Goal: Information Seeking & Learning: Check status

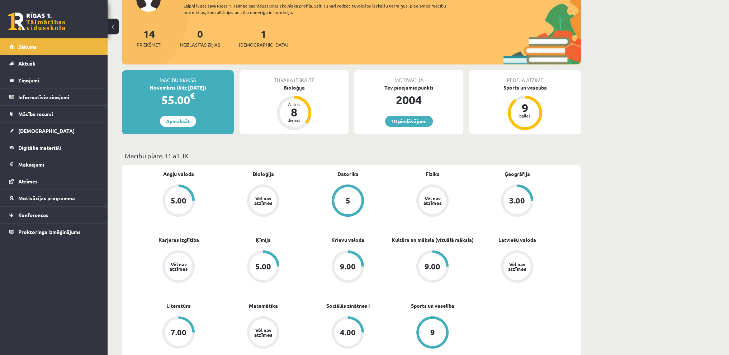
scroll to position [108, 0]
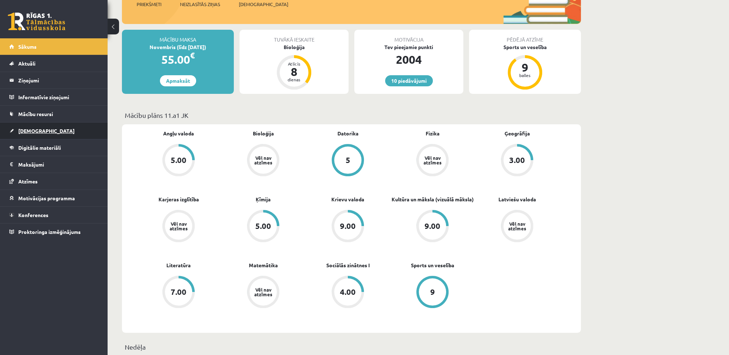
click at [58, 127] on link "[DEMOGRAPHIC_DATA]" at bounding box center [53, 131] width 89 height 17
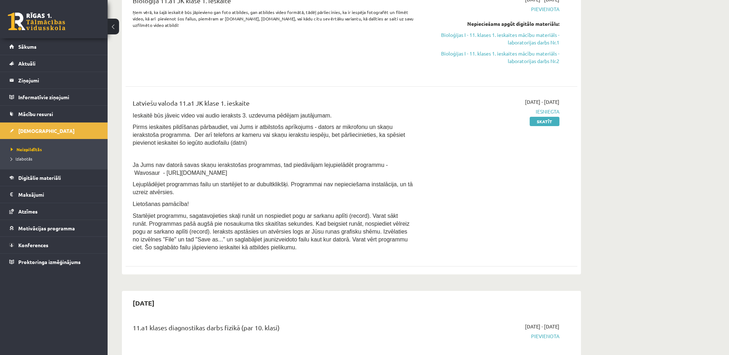
scroll to position [108, 0]
click at [540, 124] on link "Skatīt" at bounding box center [545, 120] width 30 height 9
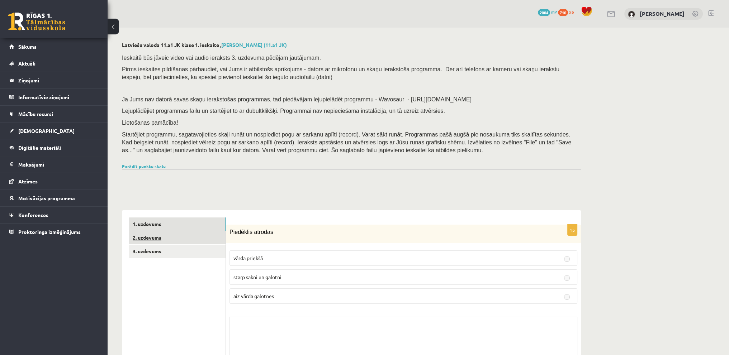
click at [152, 237] on link "2. uzdevums" at bounding box center [177, 237] width 96 height 13
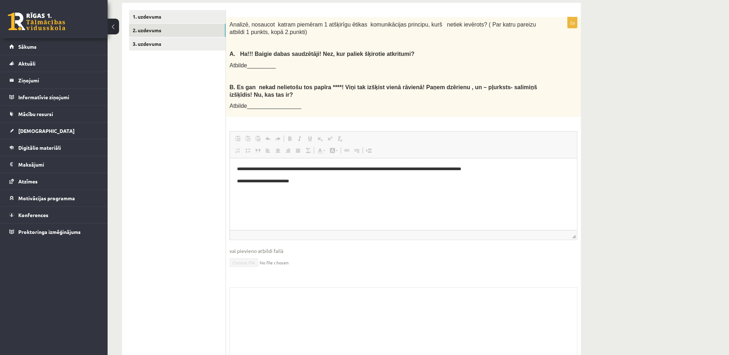
scroll to position [129, 0]
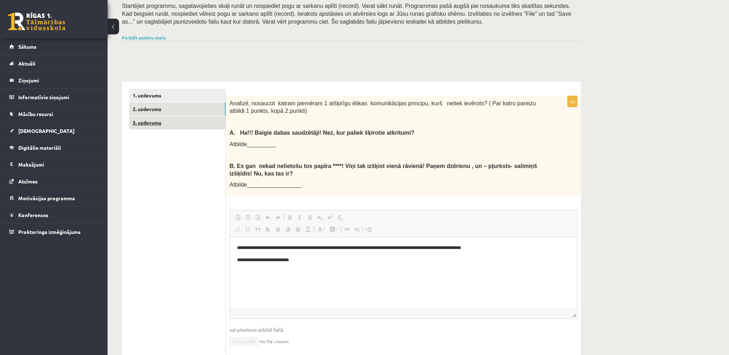
click at [168, 121] on link "3. uzdevums" at bounding box center [177, 122] width 96 height 13
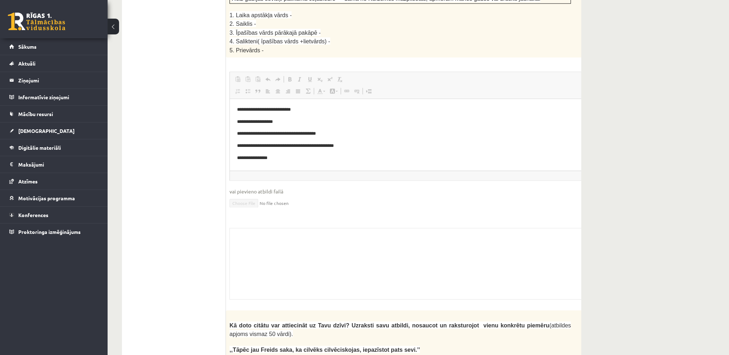
scroll to position [0, 0]
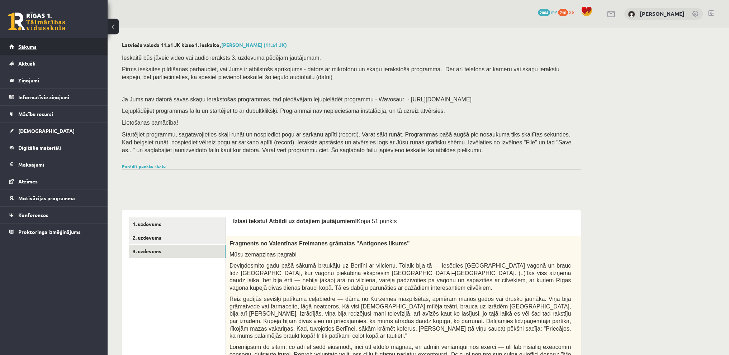
click at [24, 45] on span "Sākums" at bounding box center [27, 46] width 18 height 6
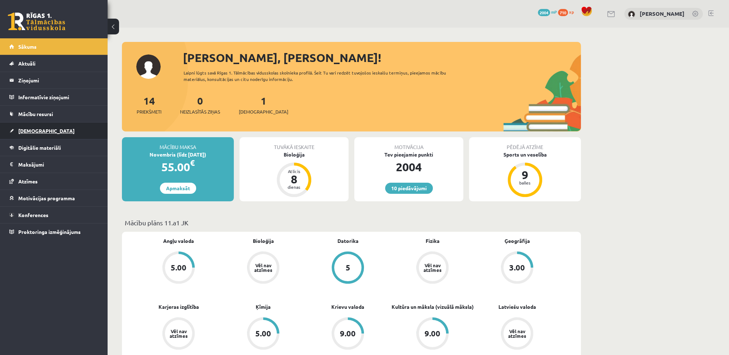
click at [36, 135] on link "[DEMOGRAPHIC_DATA]" at bounding box center [53, 131] width 89 height 17
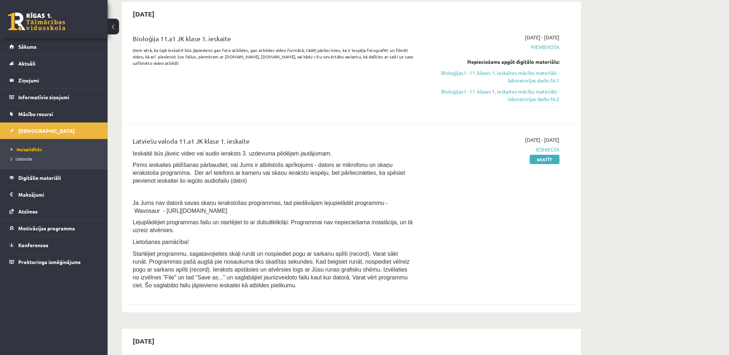
scroll to position [72, 0]
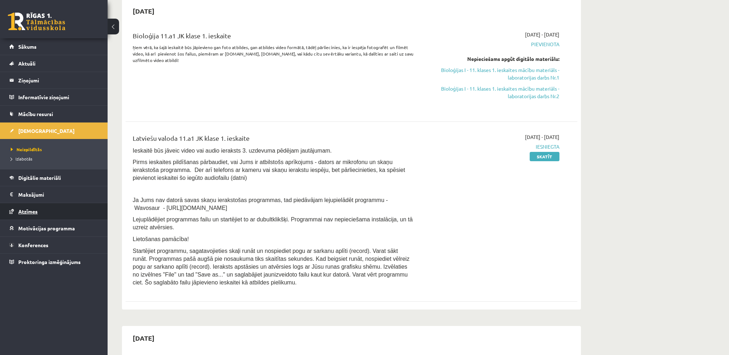
click at [24, 215] on link "Atzīmes" at bounding box center [53, 211] width 89 height 17
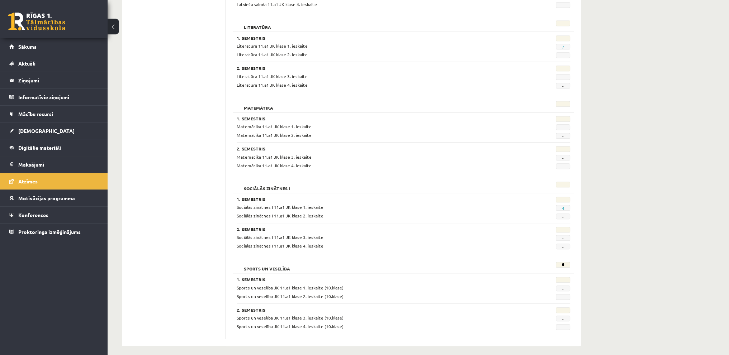
scroll to position [826, 0]
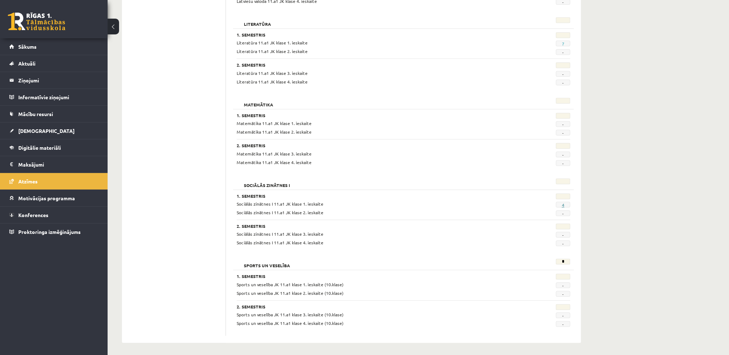
click at [564, 203] on link "4" at bounding box center [563, 205] width 3 height 6
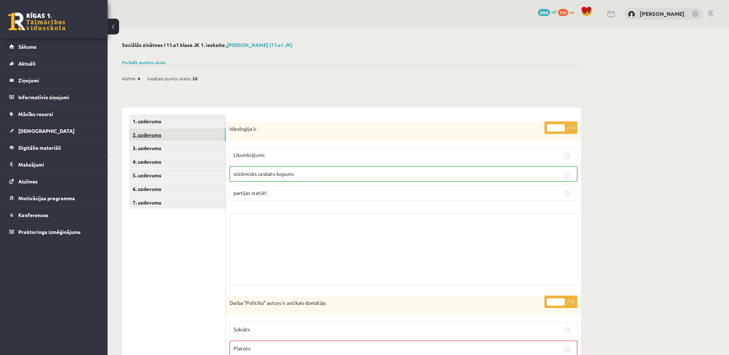
click at [191, 141] on link "2. uzdevums" at bounding box center [177, 134] width 96 height 13
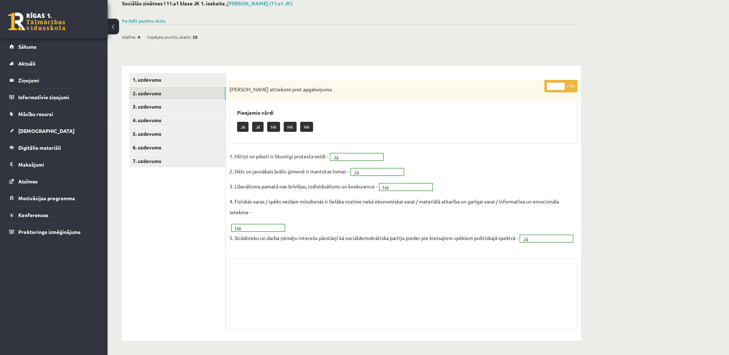
scroll to position [52, 0]
click at [170, 100] on link "3. uzdevums" at bounding box center [177, 106] width 96 height 13
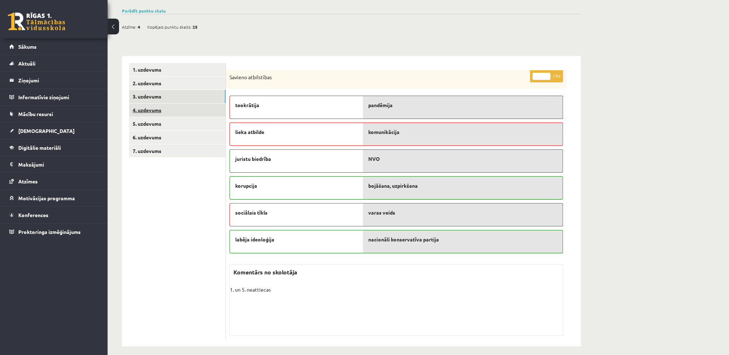
click at [169, 106] on link "4. uzdevums" at bounding box center [177, 110] width 96 height 13
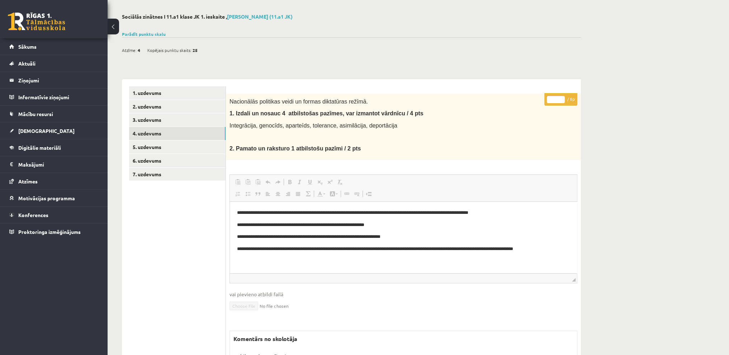
scroll to position [0, 0]
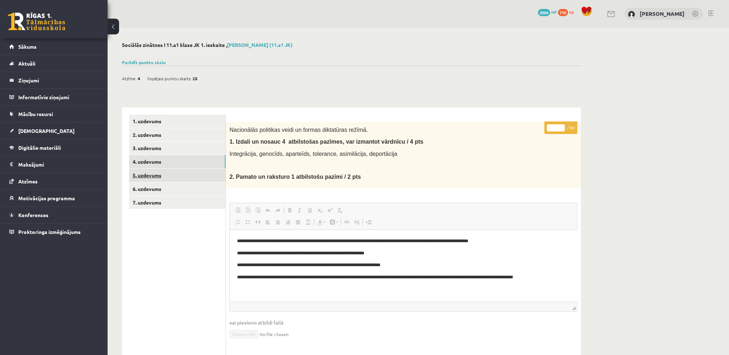
click at [207, 181] on link "5. uzdevums" at bounding box center [177, 175] width 96 height 13
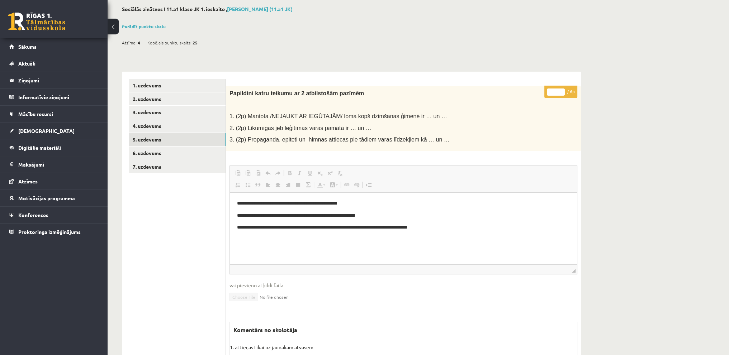
scroll to position [72, 0]
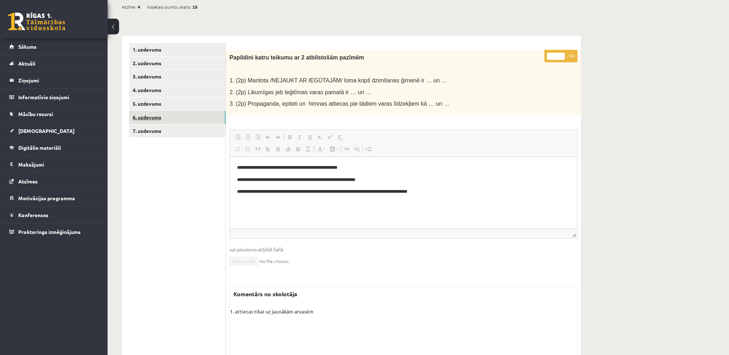
click at [152, 117] on link "6. uzdevums" at bounding box center [177, 117] width 96 height 13
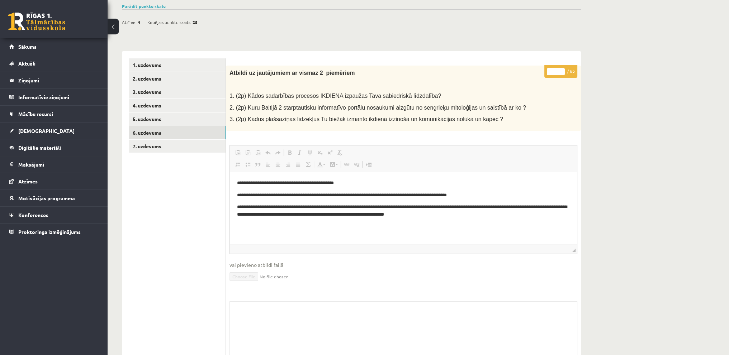
scroll to position [99, 0]
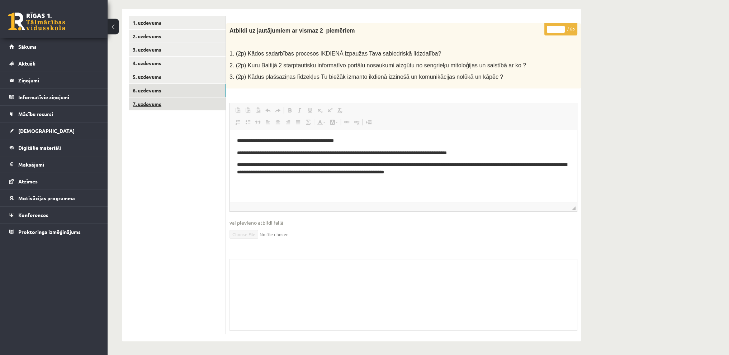
click at [159, 103] on link "7. uzdevums" at bounding box center [177, 104] width 96 height 13
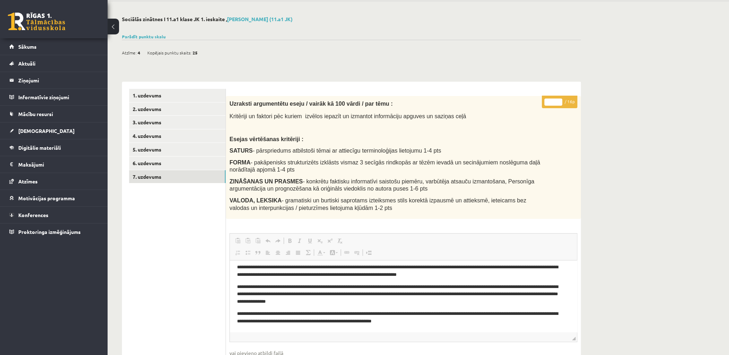
scroll to position [13, 0]
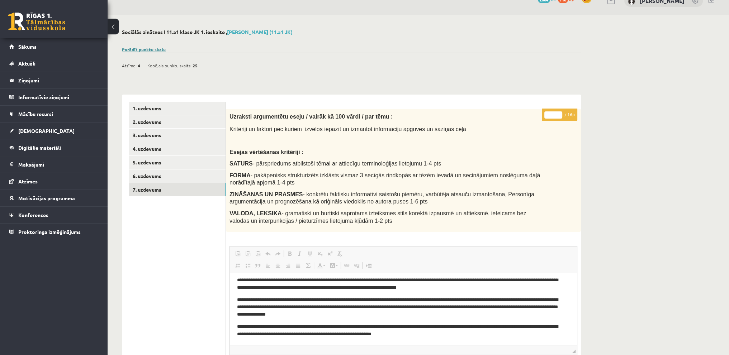
click at [150, 50] on link "Parādīt punktu skalu" at bounding box center [144, 50] width 44 height 6
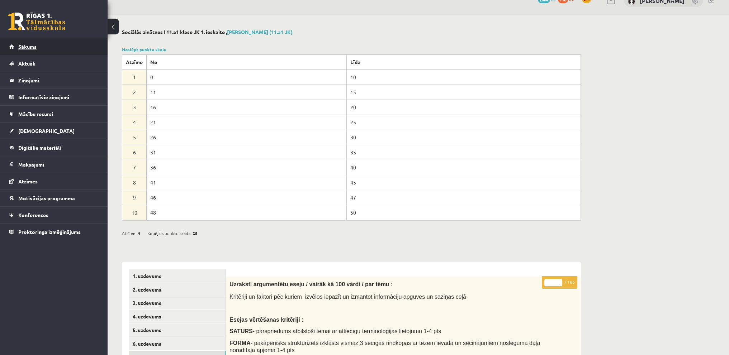
click at [44, 42] on link "Sākums" at bounding box center [53, 46] width 89 height 17
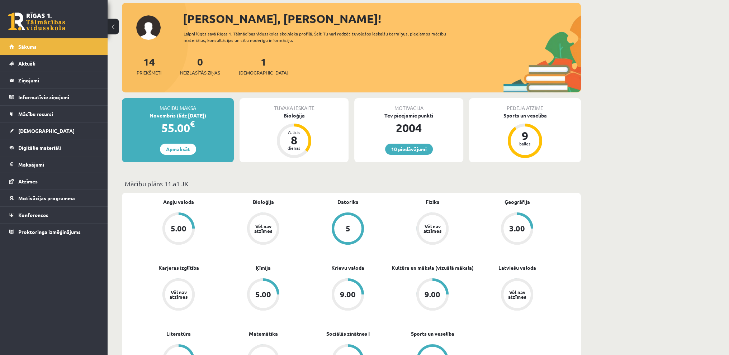
scroll to position [108, 0]
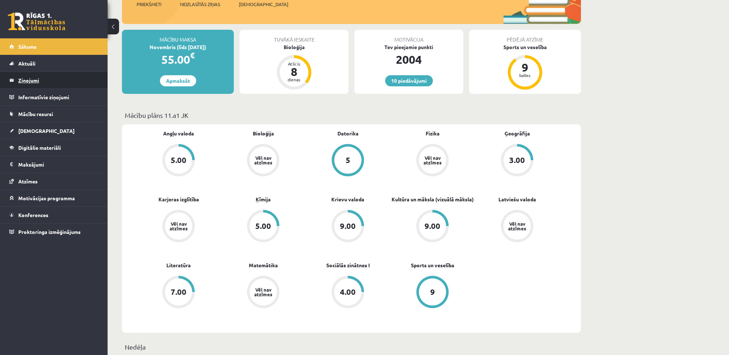
click at [33, 79] on legend "Ziņojumi 0" at bounding box center [58, 80] width 80 height 17
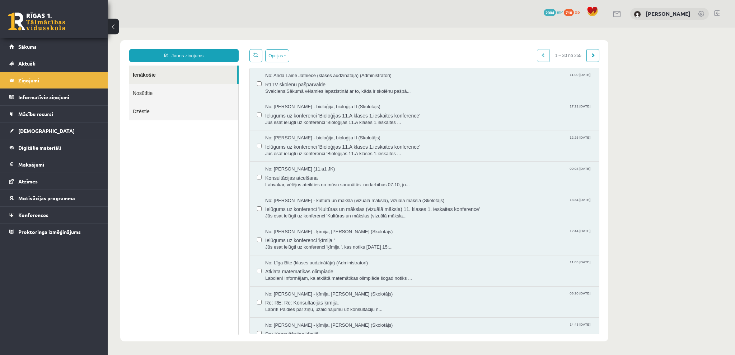
click at [715, 14] on link at bounding box center [716, 13] width 5 height 6
